Goal: Consume media (video, audio)

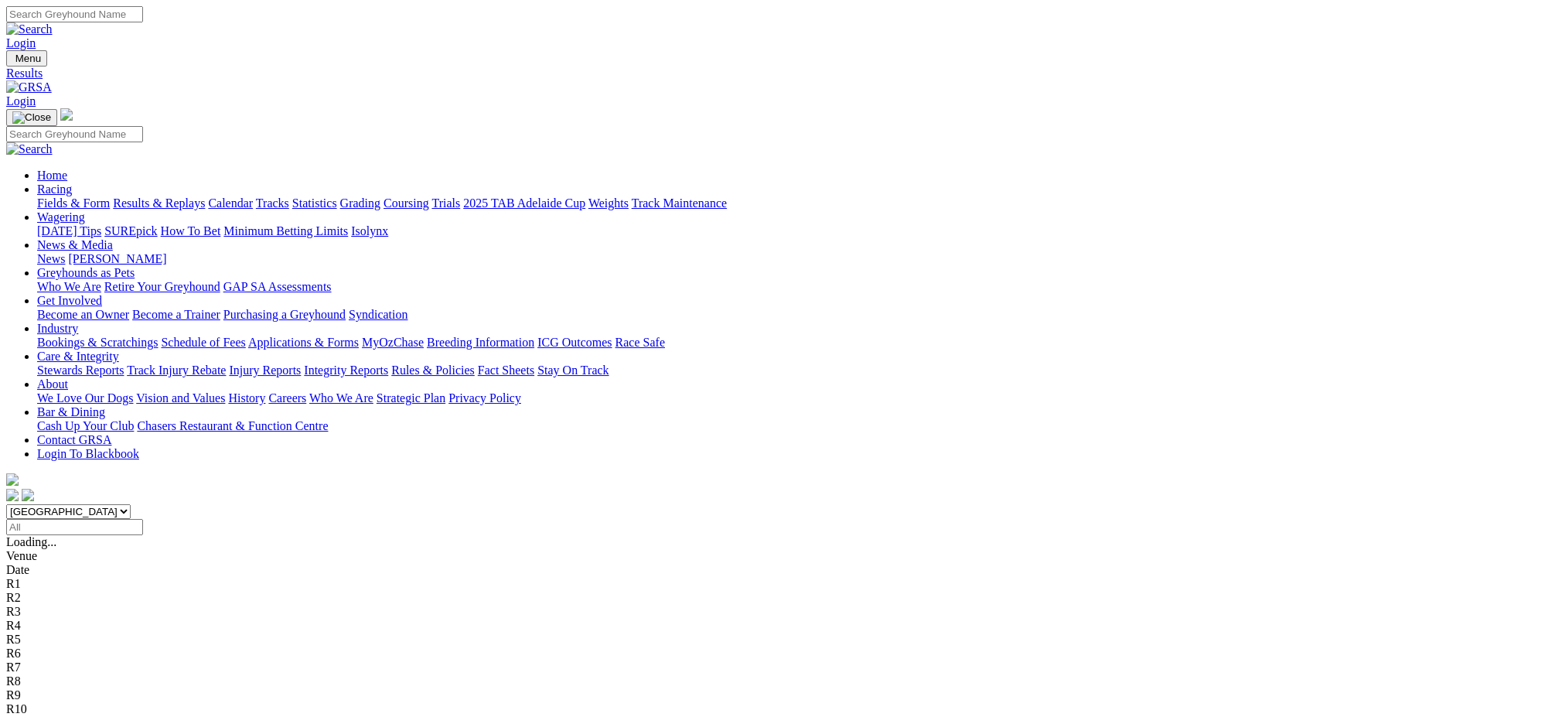
click at [130, 504] on select "[GEOGRAPHIC_DATA] [GEOGRAPHIC_DATA] [GEOGRAPHIC_DATA] [GEOGRAPHIC_DATA] [GEOGRA…" at bounding box center [68, 511] width 124 height 14
select select "[GEOGRAPHIC_DATA]"
click at [130, 504] on select "[GEOGRAPHIC_DATA] [GEOGRAPHIC_DATA] [GEOGRAPHIC_DATA] [GEOGRAPHIC_DATA] [GEOGRA…" at bounding box center [68, 511] width 124 height 14
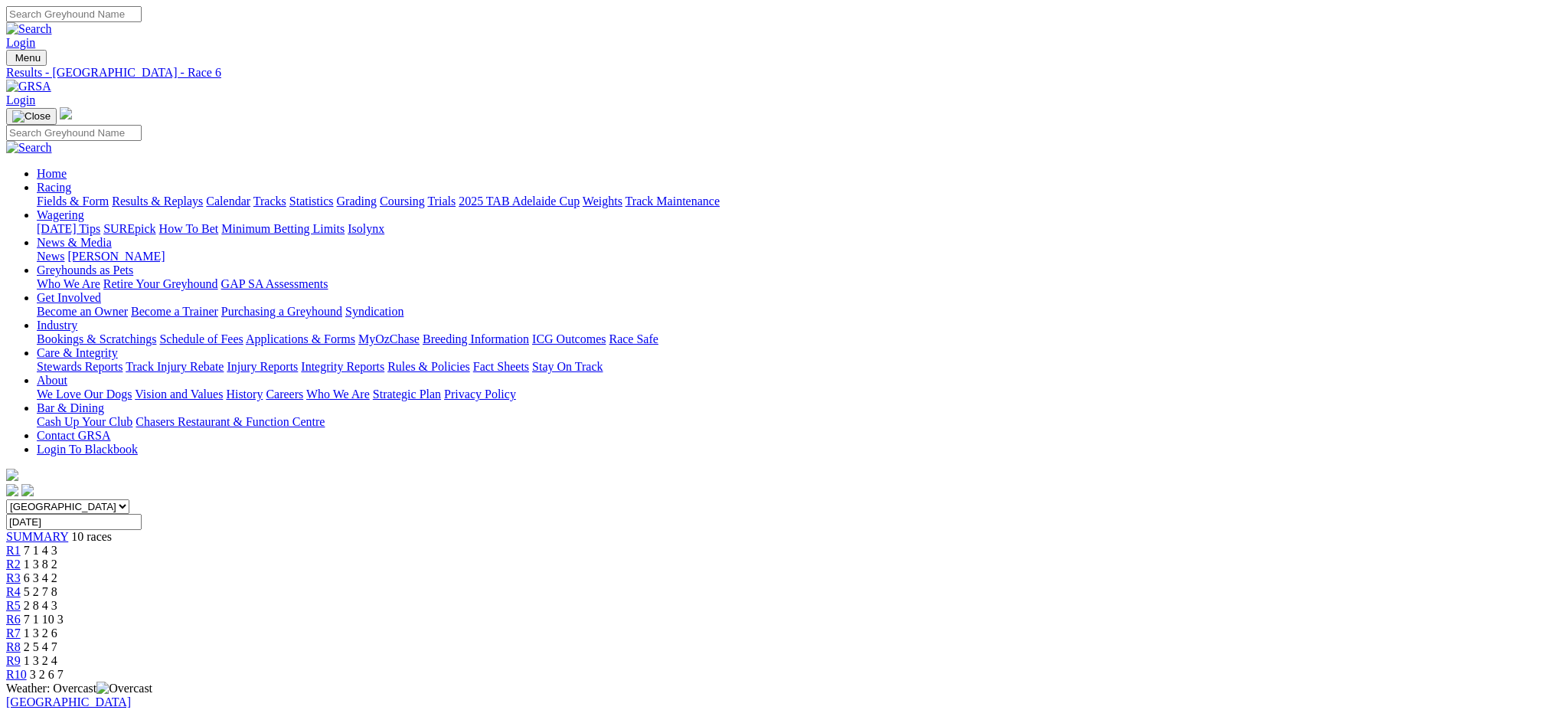
drag, startPoint x: 785, startPoint y: 301, endPoint x: 798, endPoint y: 302, distance: 13.0
